Goal: Download file/media

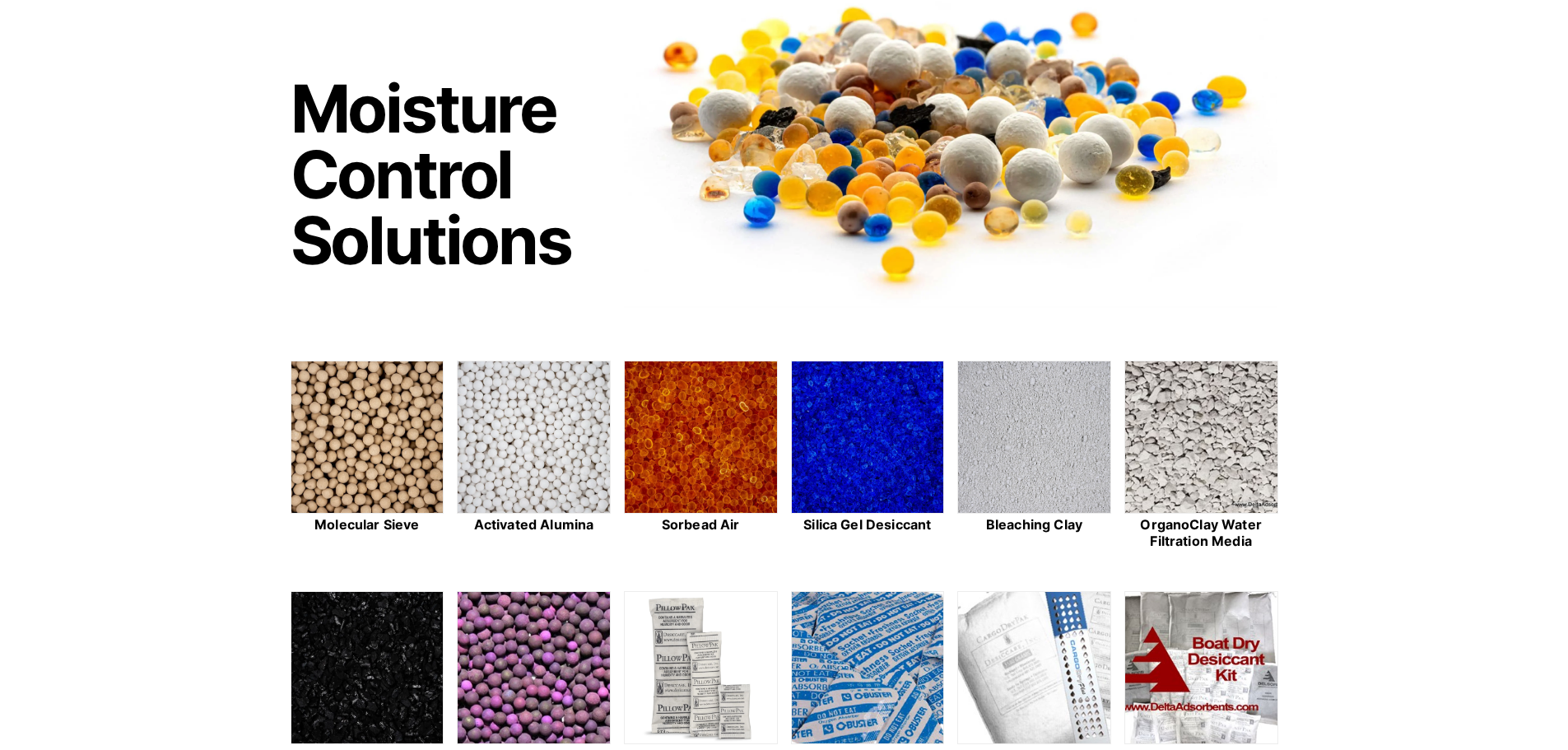
scroll to position [247, 0]
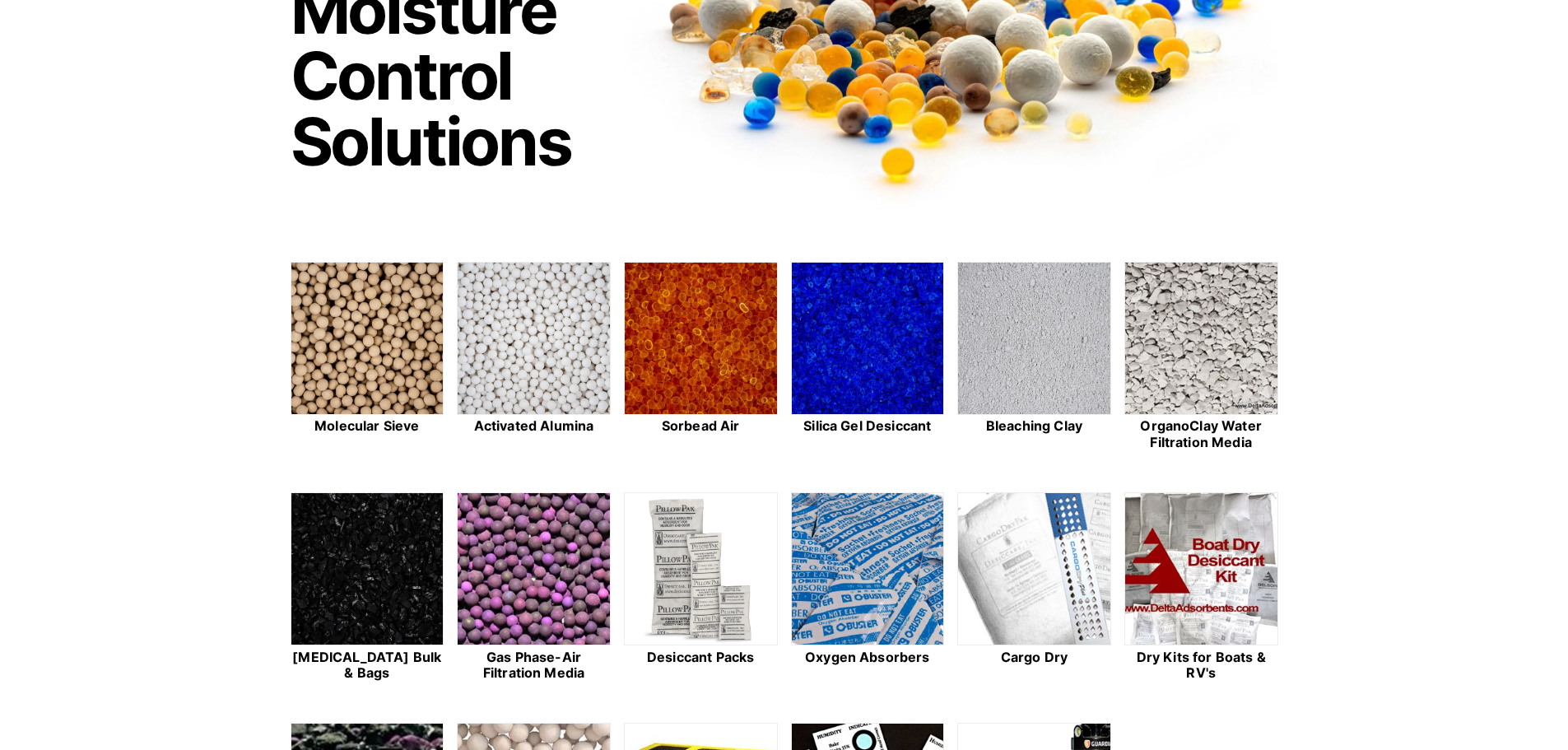
click at [748, 357] on img at bounding box center [1034, 339] width 152 height 153
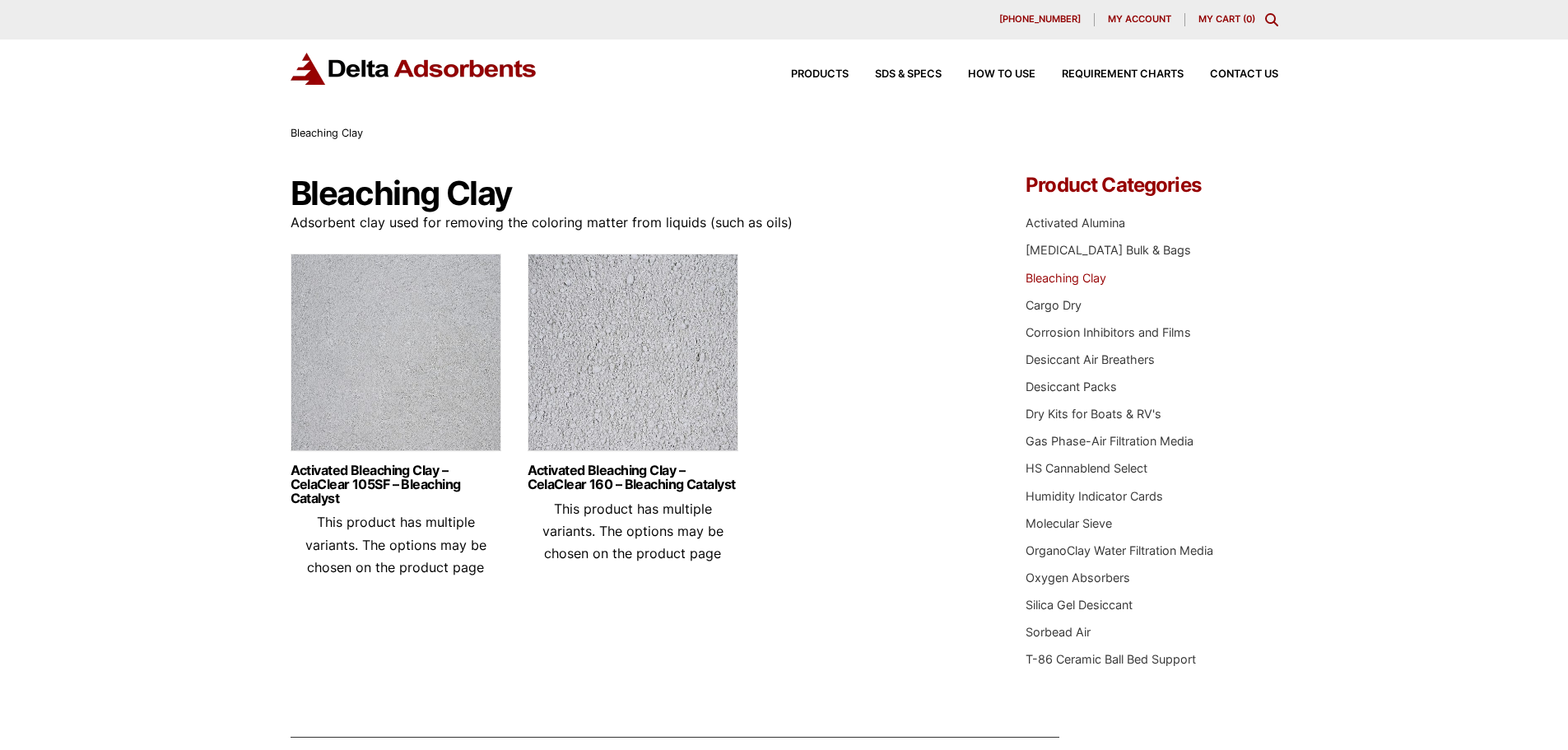
click at [399, 395] on img at bounding box center [396, 356] width 210 height 206
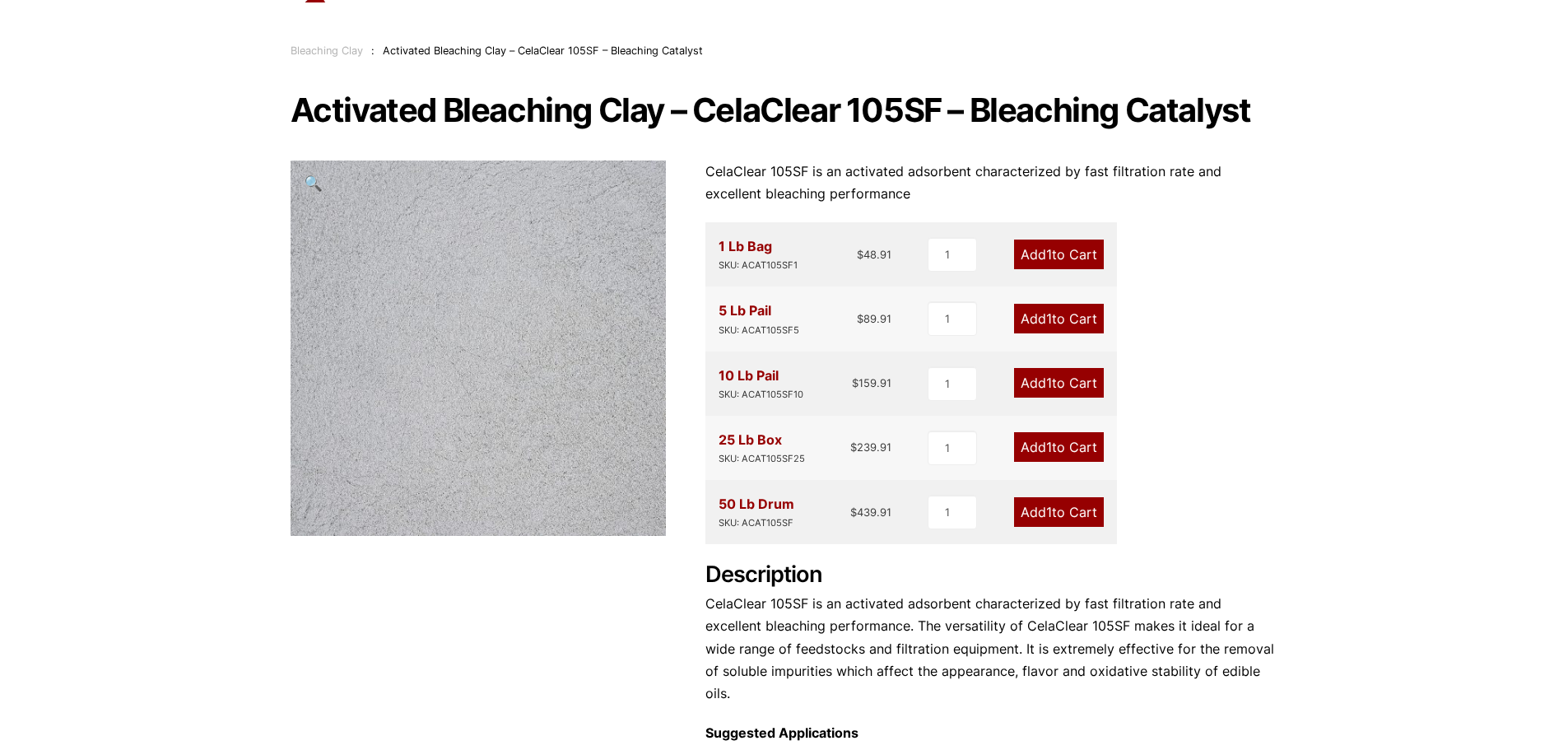
scroll to position [329, 0]
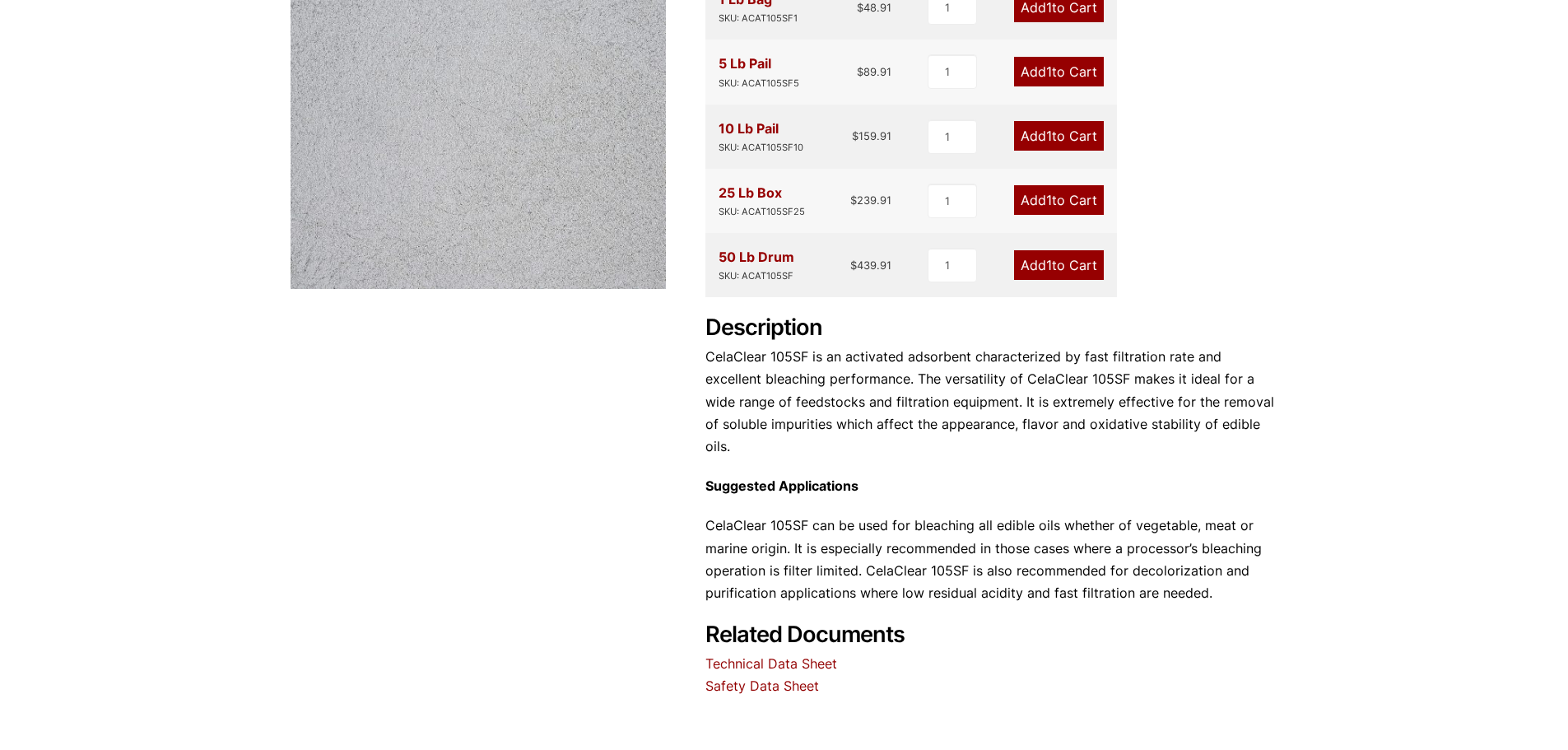
click at [782, 655] on link "Technical Data Sheet" at bounding box center [771, 663] width 132 height 17
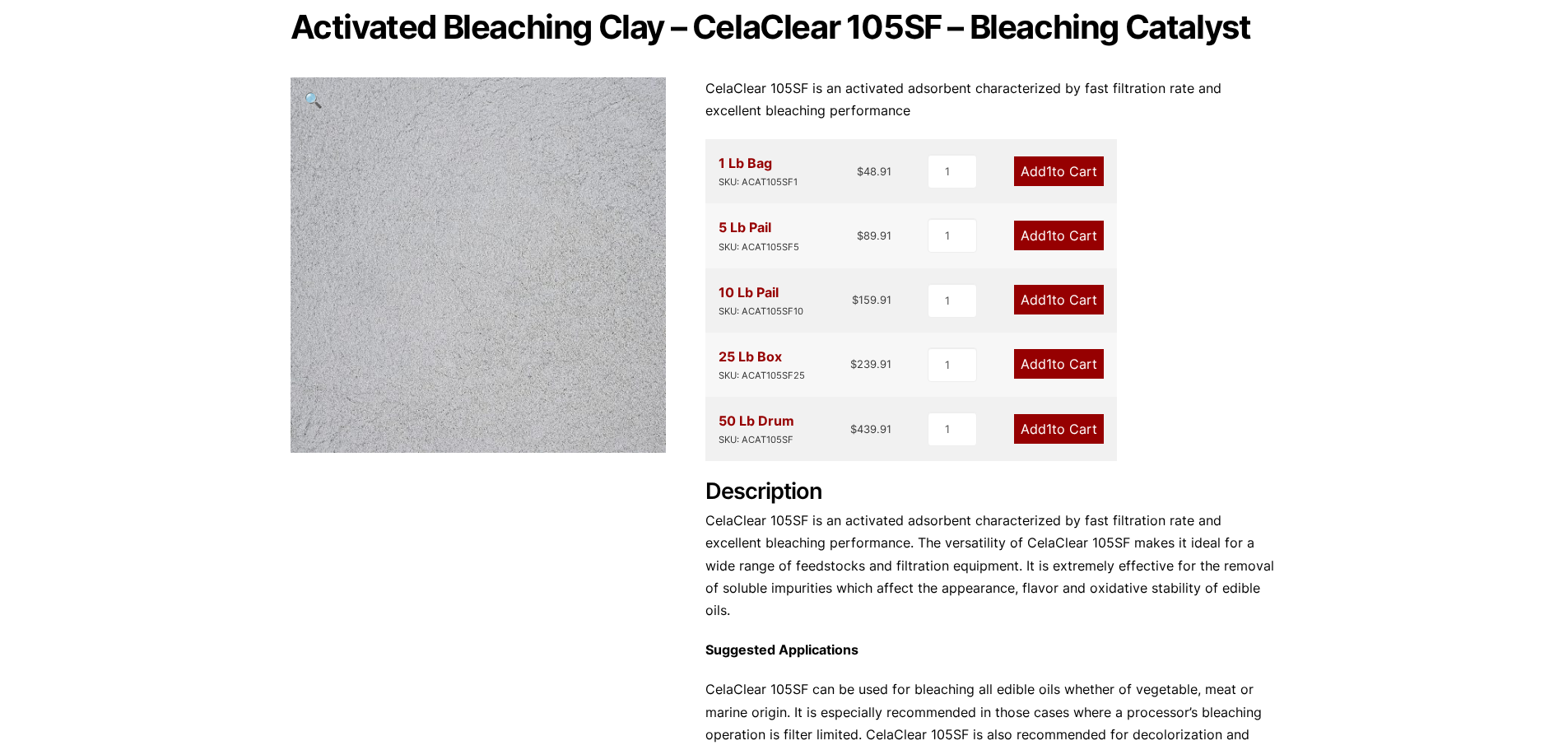
scroll to position [164, 0]
